Goal: Find specific page/section: Find specific page/section

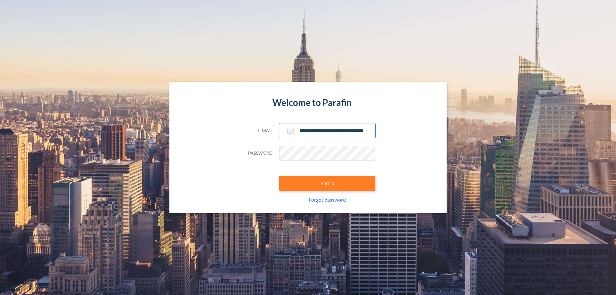
type input "**********"
click at [327, 183] on button "LOGIN" at bounding box center [327, 183] width 96 height 15
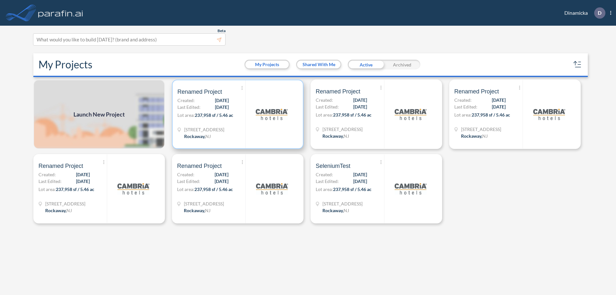
scroll to position [2, 0]
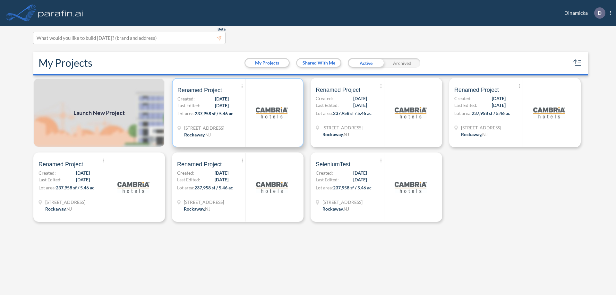
click at [238, 113] on p "Lot area: 237,958 sf / 5.46 ac" at bounding box center [212, 114] width 68 height 9
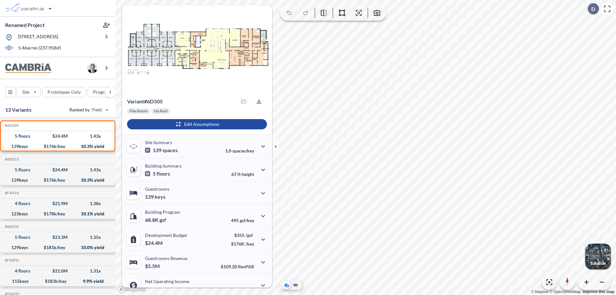
scroll to position [32, 0]
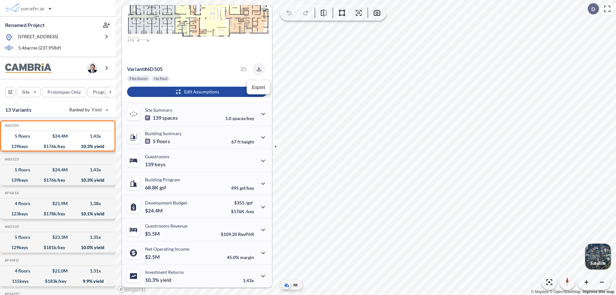
click at [257, 69] on icon "button" at bounding box center [259, 69] width 4 height 4
